Goal: Task Accomplishment & Management: Complete application form

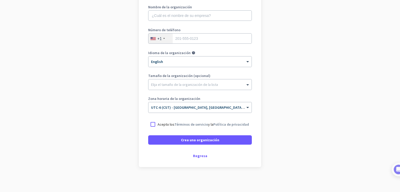
scroll to position [76, 0]
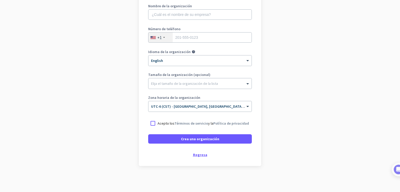
click at [201, 155] on div "Regresa" at bounding box center [200, 155] width 104 height 4
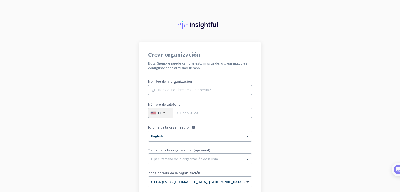
click at [68, 85] on app-onboarding-organization "Crear organización Nota: Siempre puede cambiar esto más tarde, o crear múltiple…" at bounding box center [200, 155] width 400 height 226
click at [189, 93] on input "text" at bounding box center [200, 90] width 104 height 10
click at [81, 130] on app-onboarding-organization "Crear organización Nota: Siempre puede cambiar esto más tarde, o crear múltiple…" at bounding box center [200, 155] width 400 height 226
